Goal: Find specific page/section: Find specific page/section

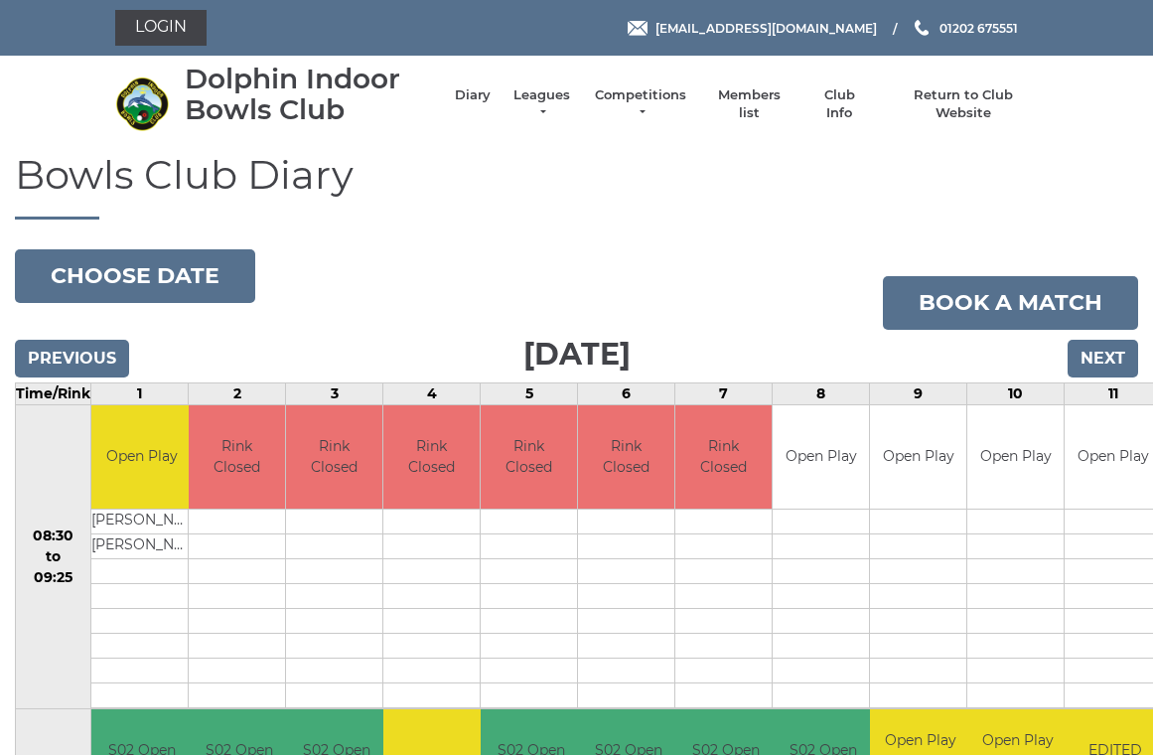
scroll to position [8, 0]
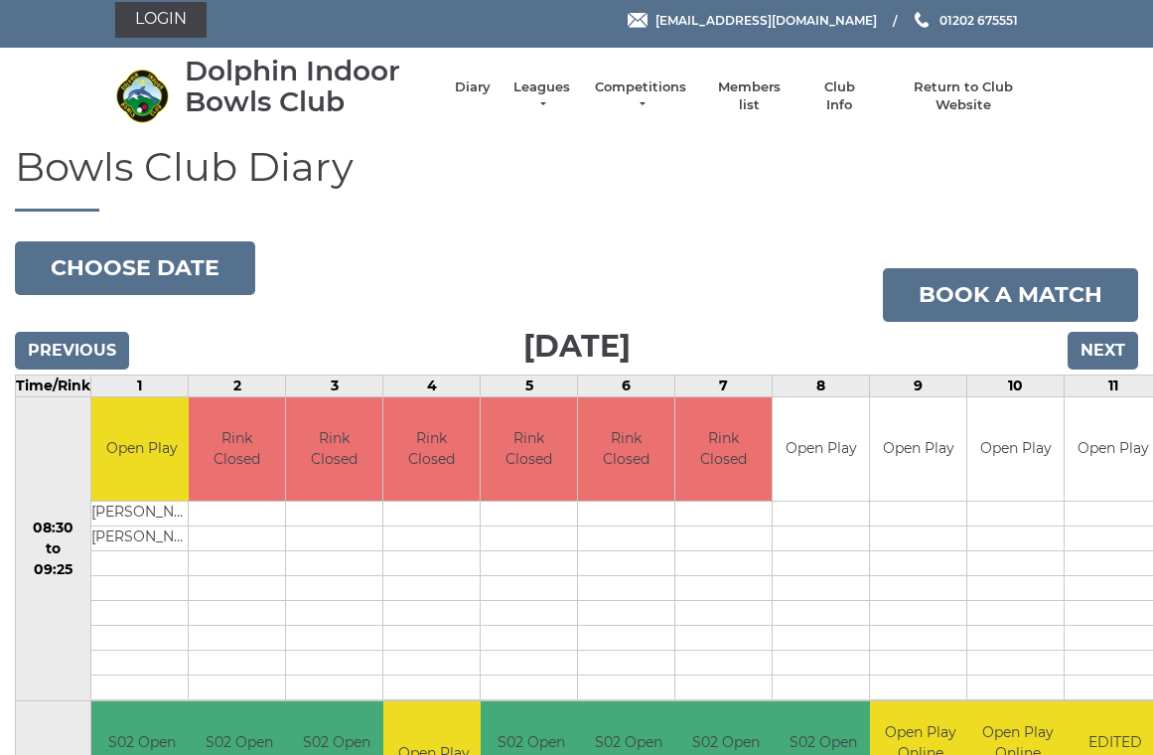
click at [763, 92] on link "Members list" at bounding box center [749, 96] width 82 height 36
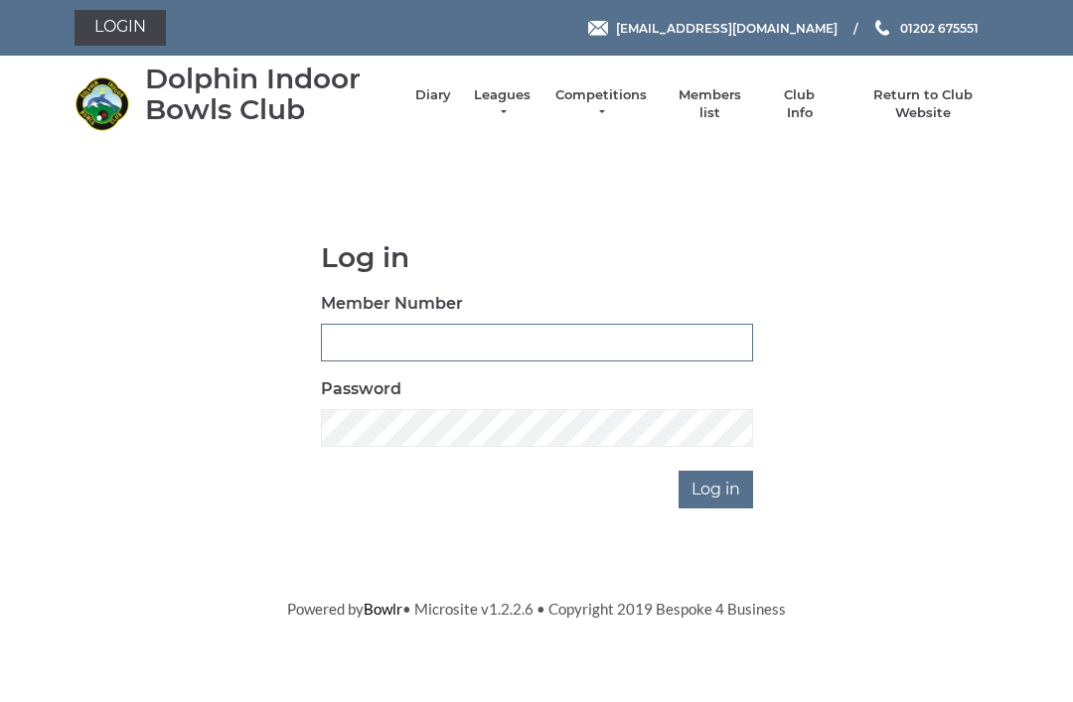
click at [364, 339] on input "Member Number" at bounding box center [537, 343] width 432 height 38
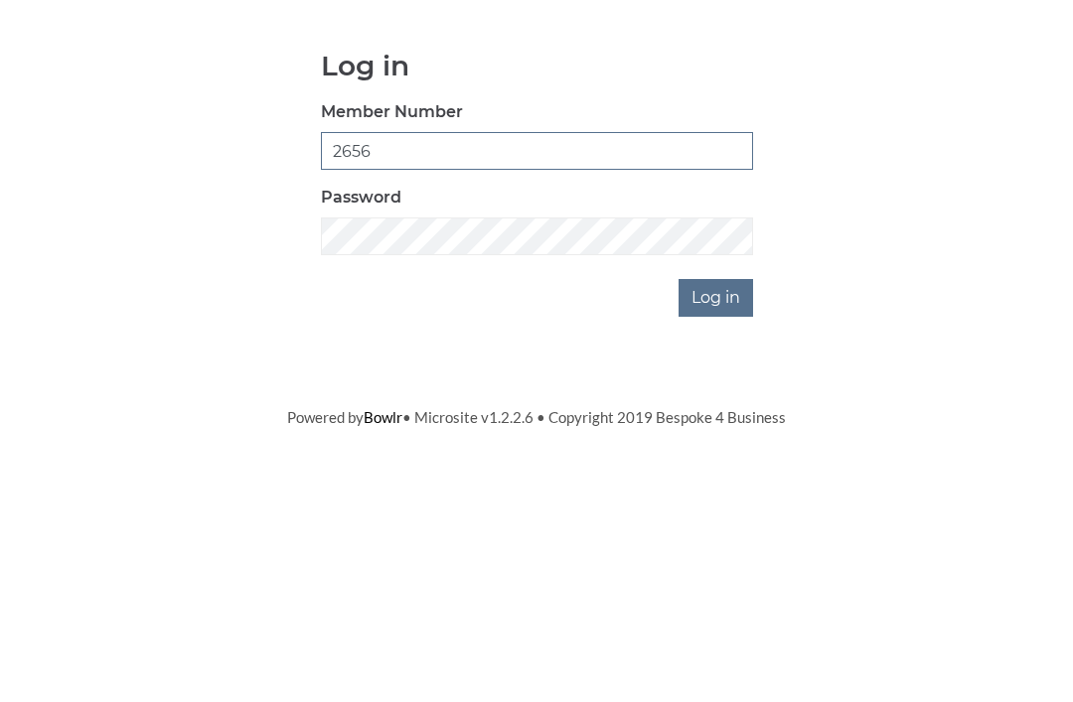
type input "2656"
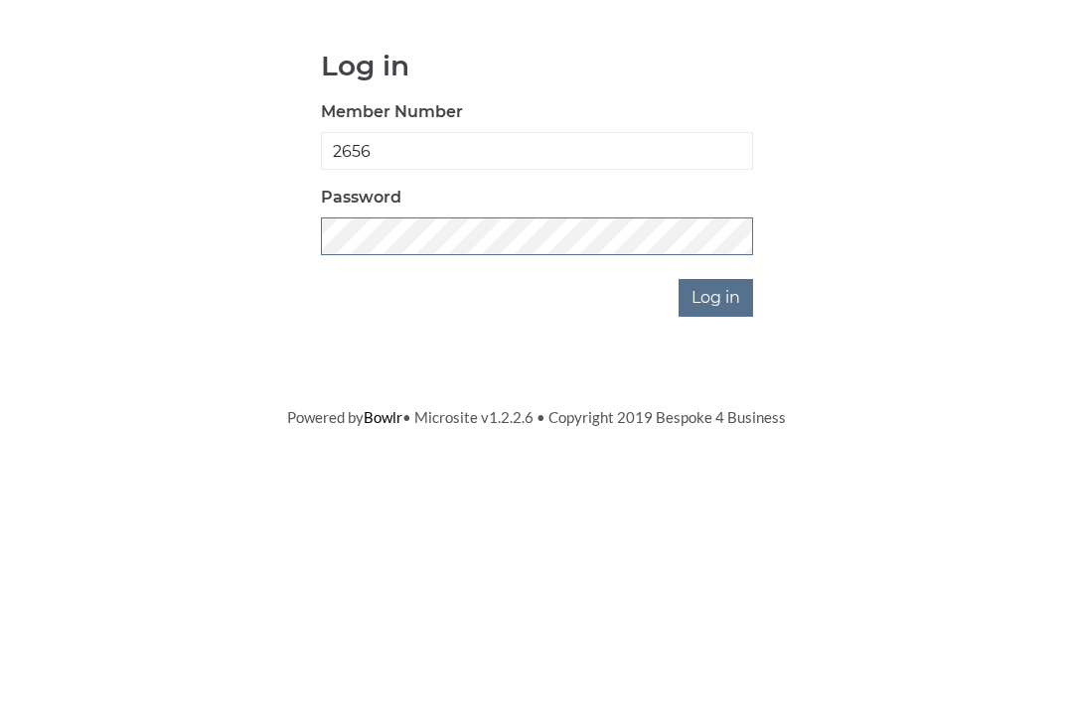
click at [717, 471] on input "Log in" at bounding box center [715, 490] width 74 height 38
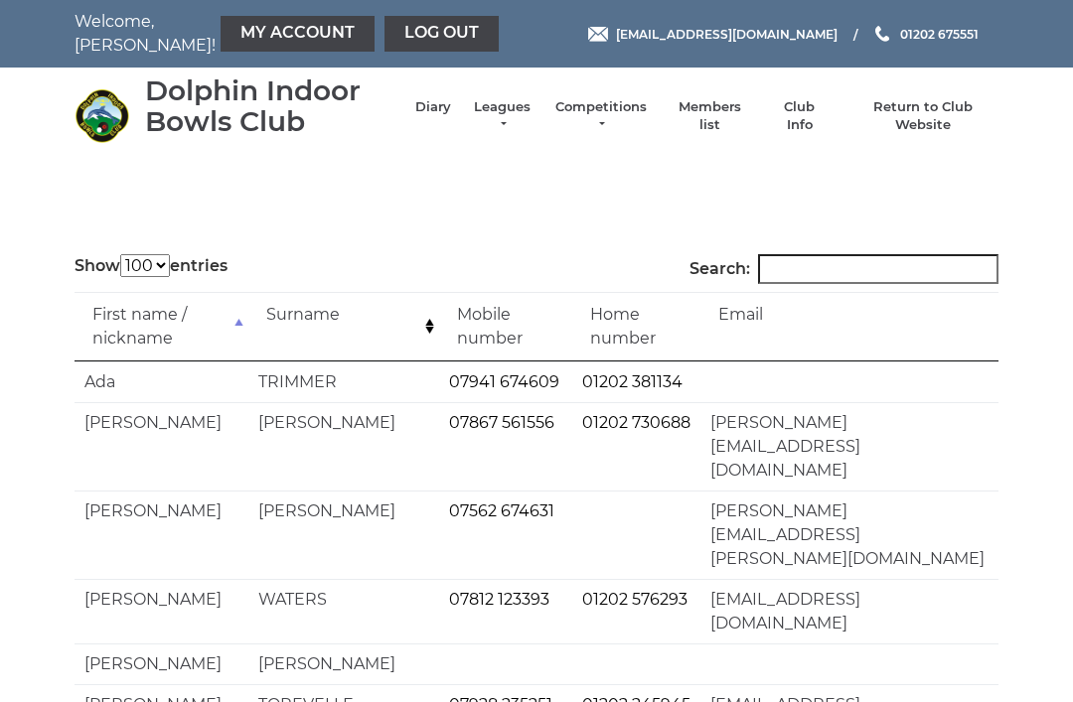
select select "100"
click at [806, 268] on input "Search:" at bounding box center [878, 269] width 240 height 30
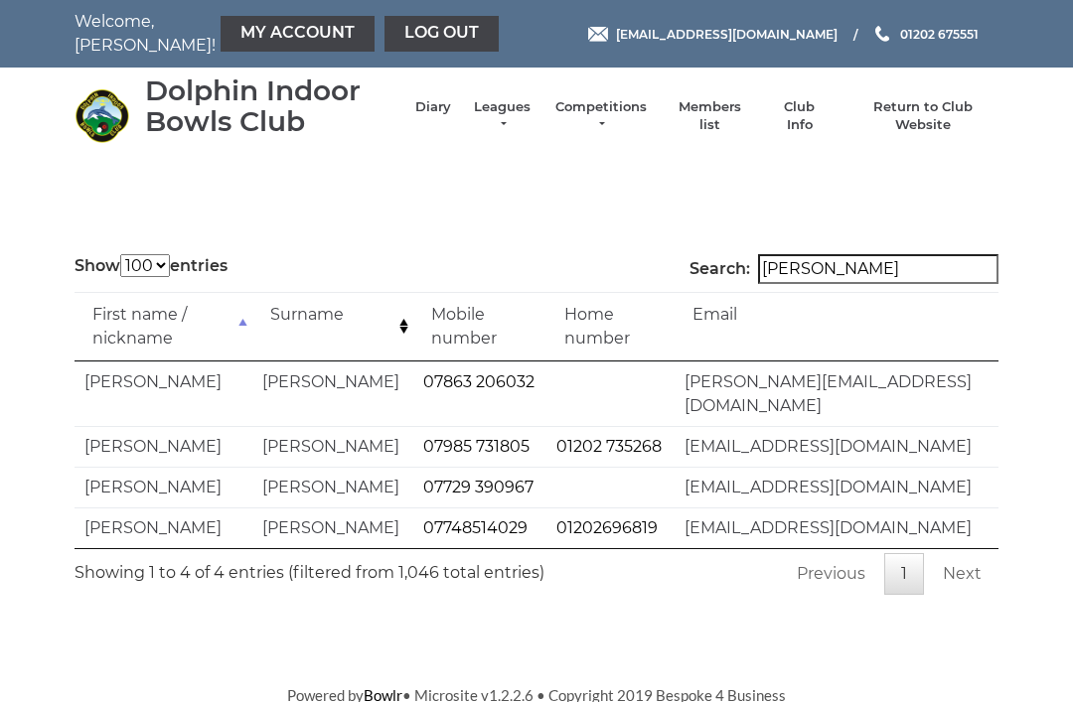
click at [858, 279] on input "Clarke" at bounding box center [878, 269] width 240 height 30
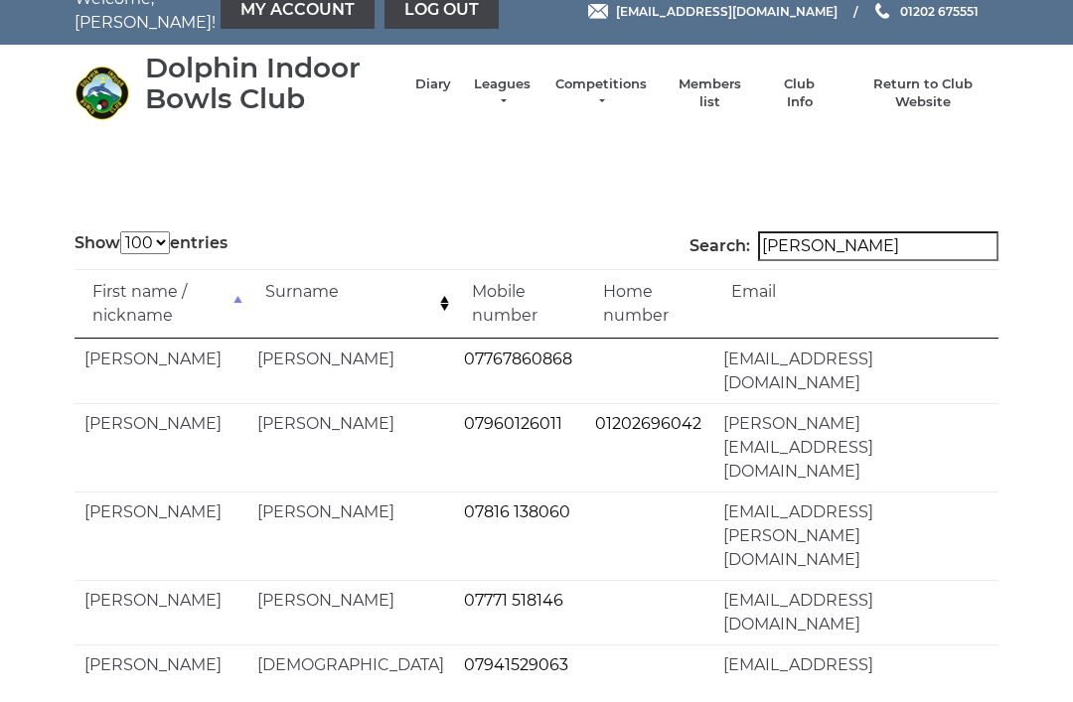
scroll to position [23, 0]
click at [865, 255] on input "Charles" at bounding box center [878, 246] width 240 height 30
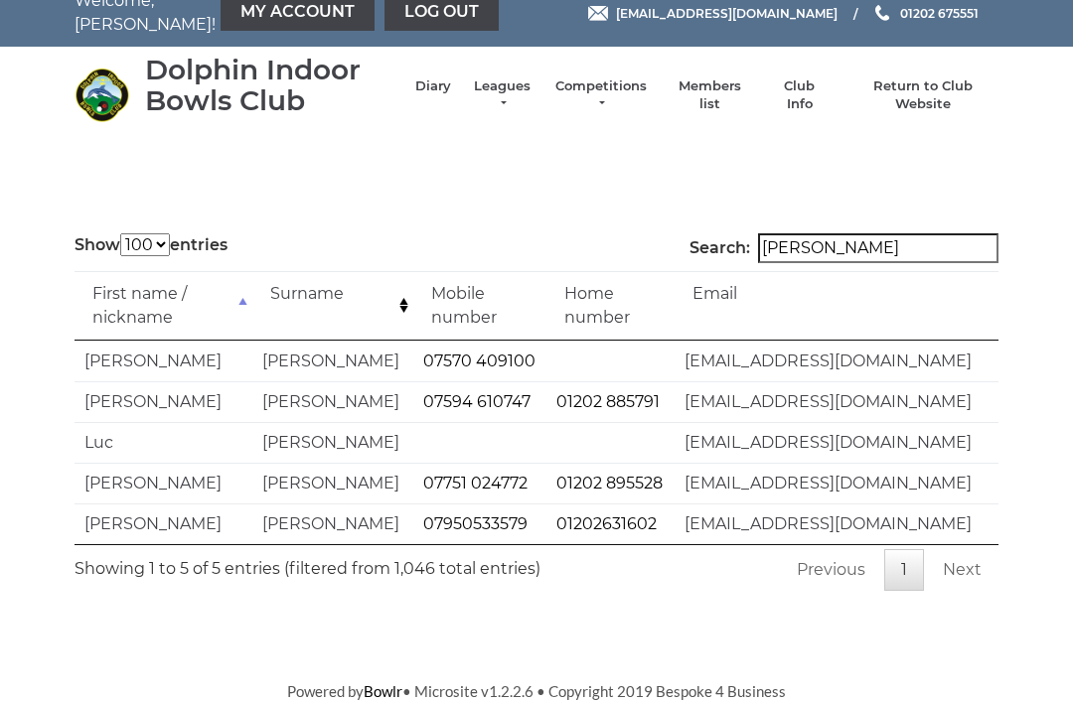
click at [863, 252] on input "Collins" at bounding box center [878, 248] width 240 height 30
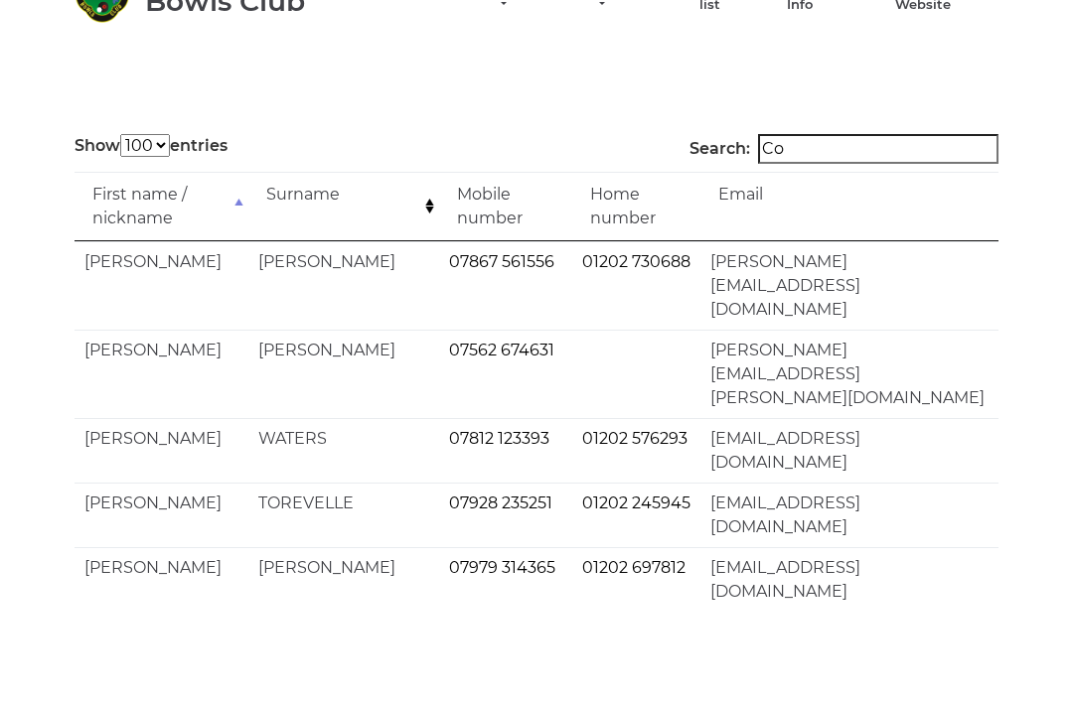
type input "C"
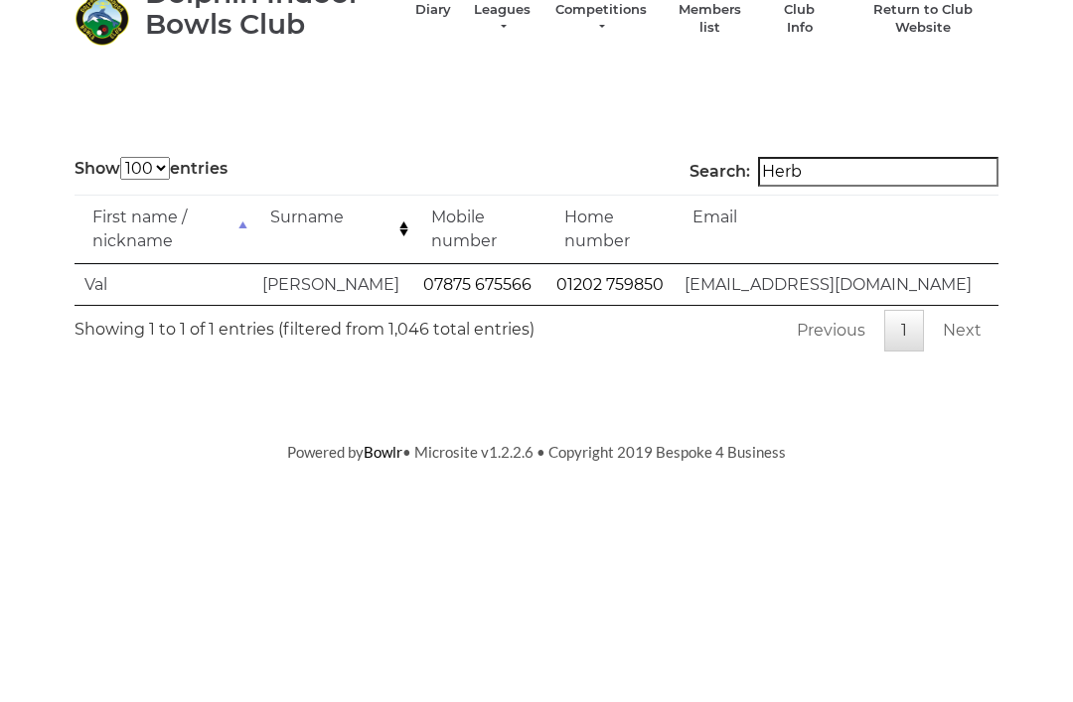
scroll to position [0, 0]
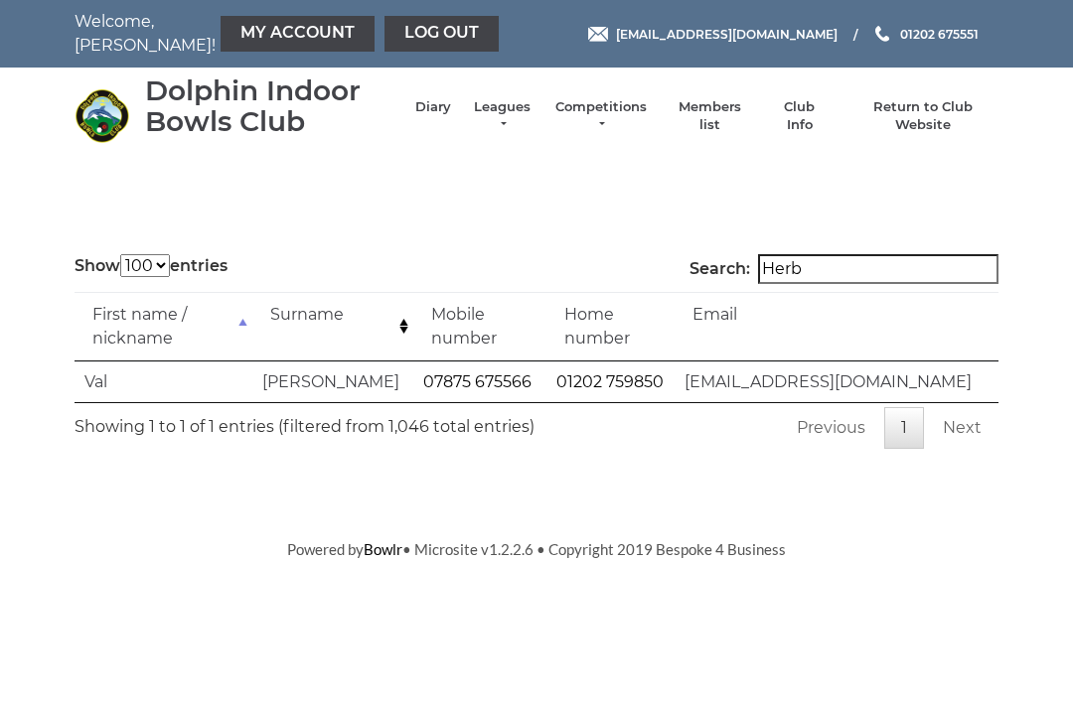
click at [849, 274] on input "Herb" at bounding box center [878, 269] width 240 height 30
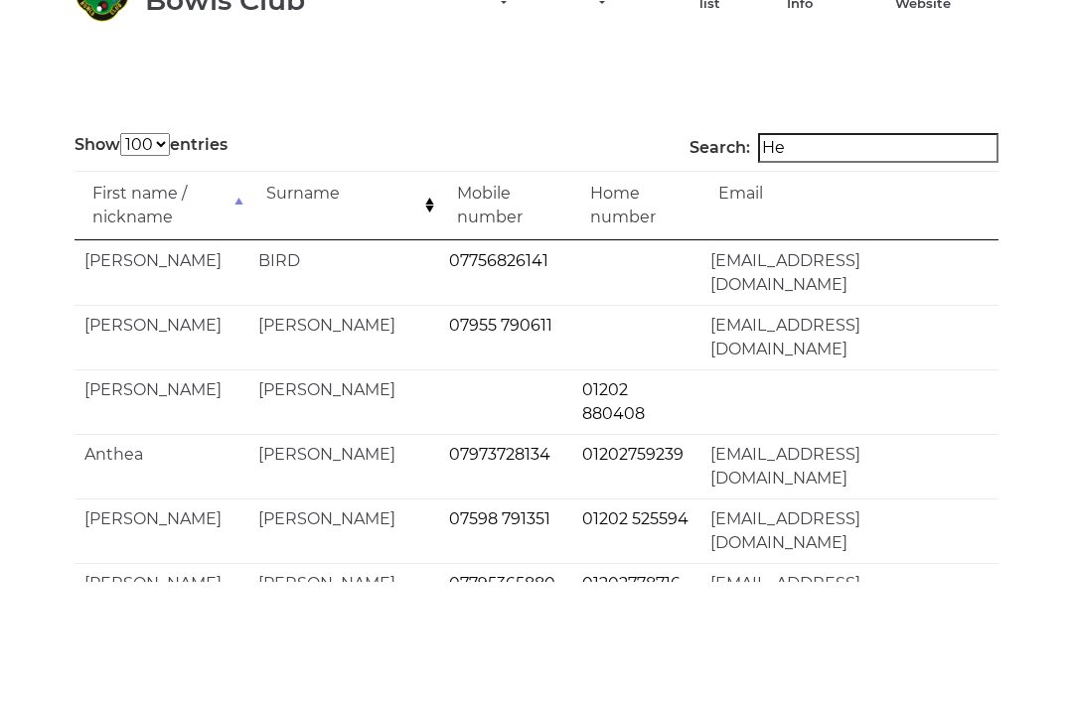
type input "H"
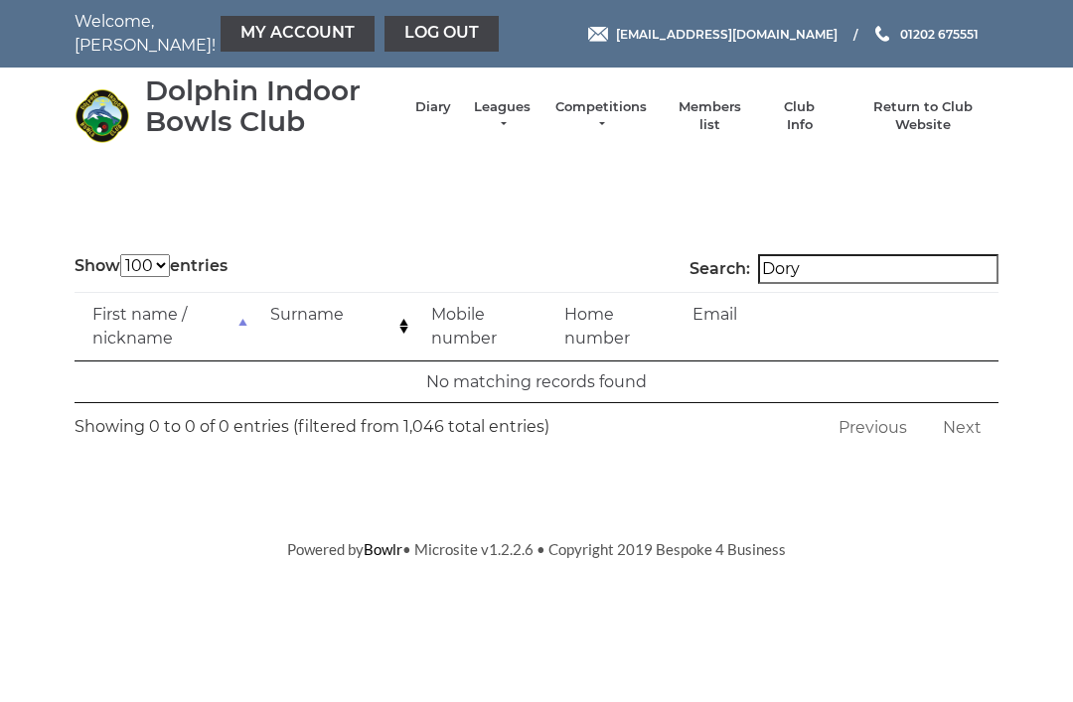
click at [854, 274] on input "Dory" at bounding box center [878, 269] width 240 height 30
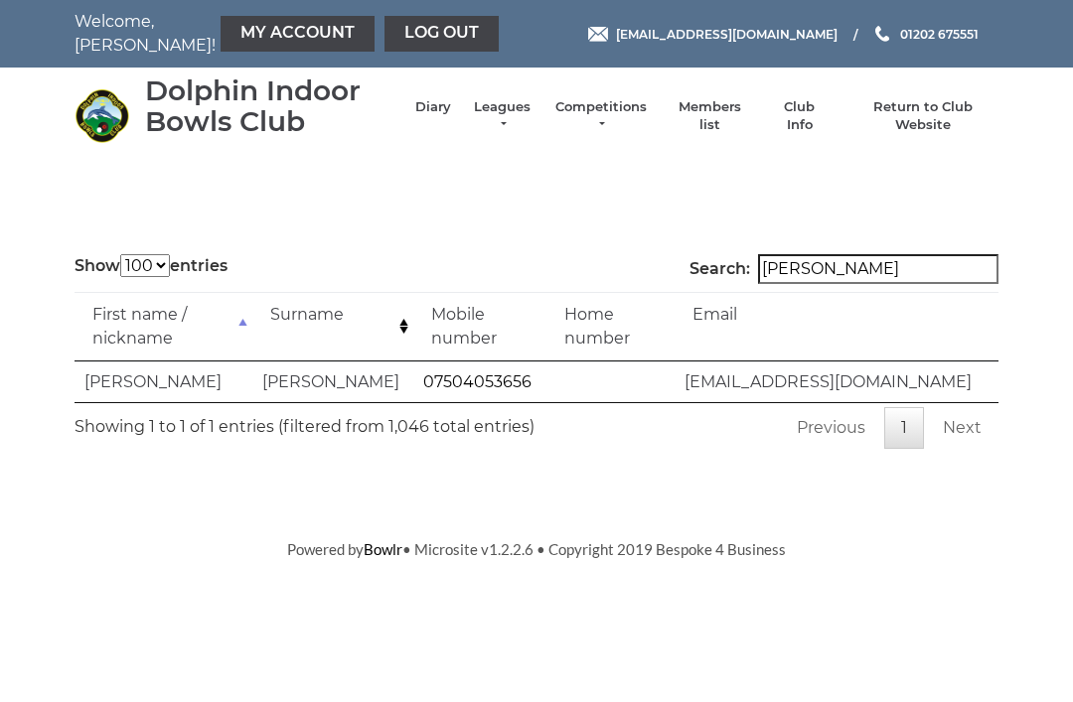
type input "Dorey"
click at [384, 36] on link "Log out" at bounding box center [441, 34] width 114 height 36
